Goal: Information Seeking & Learning: Learn about a topic

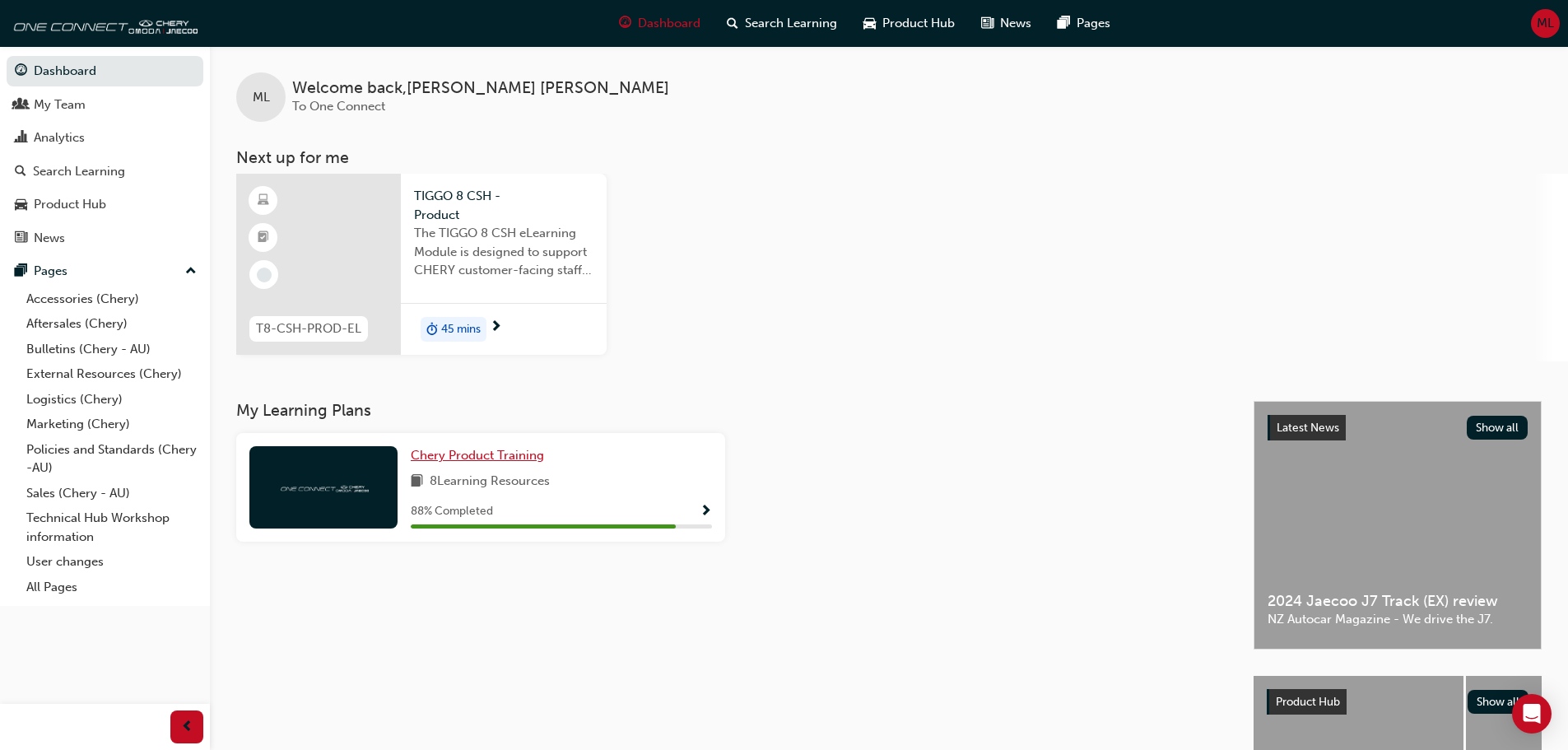
click at [475, 455] on span "Chery Product Training" at bounding box center [478, 456] width 133 height 15
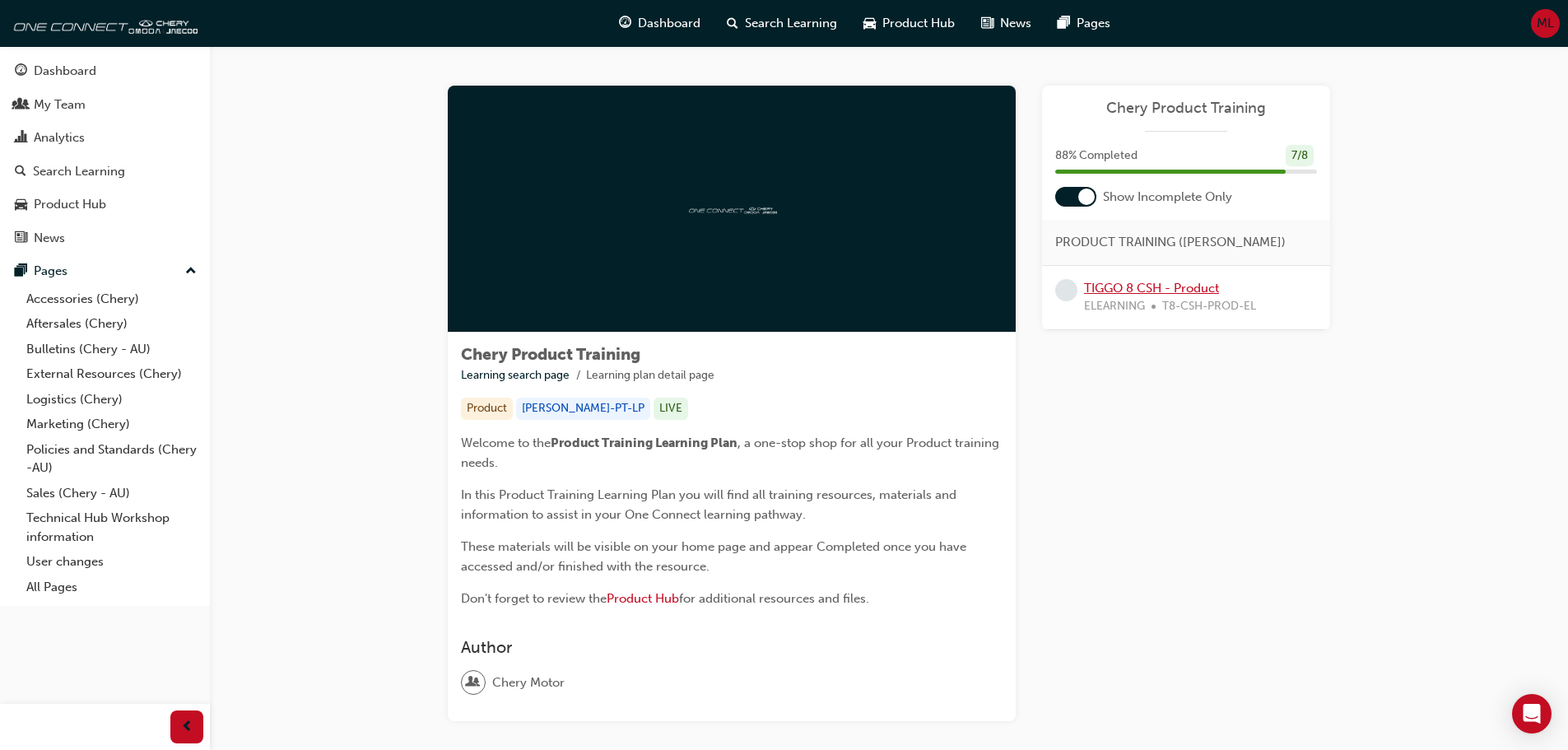
click at [1182, 287] on link "TIGGO 8 CSH - Product" at bounding box center [1151, 288] width 135 height 15
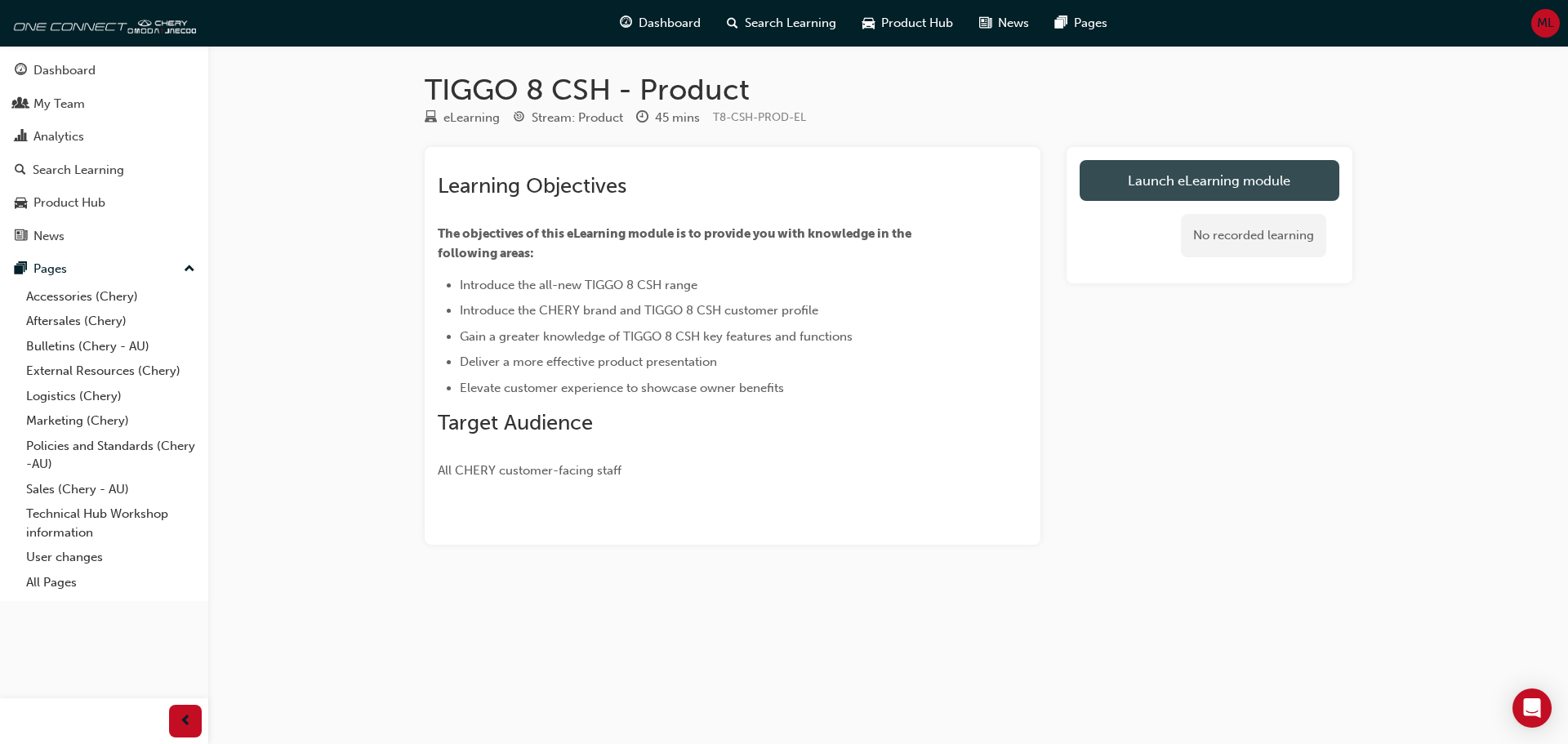
click at [1249, 188] on link "Launch eLearning module" at bounding box center [1210, 180] width 260 height 40
